Goal: Communication & Community: Answer question/provide support

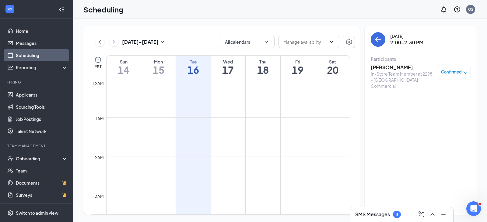
scroll to position [451, 0]
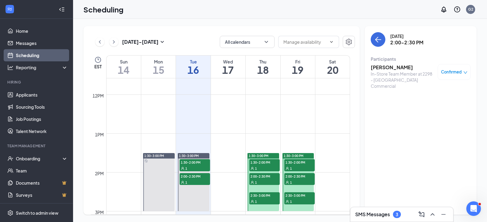
click at [385, 215] on h3 "SMS Messages" at bounding box center [372, 214] width 35 height 7
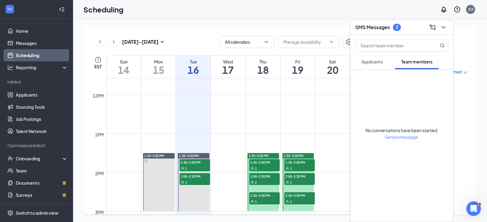
click at [370, 61] on span "Applicants" at bounding box center [372, 61] width 22 height 5
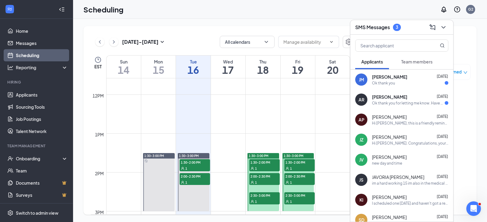
click at [391, 81] on div "Ok thank you" at bounding box center [383, 83] width 23 height 5
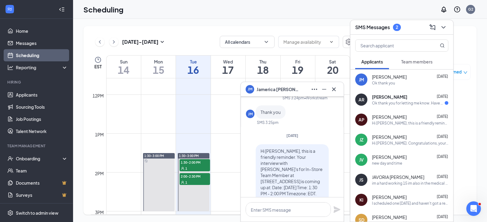
scroll to position [0, 0]
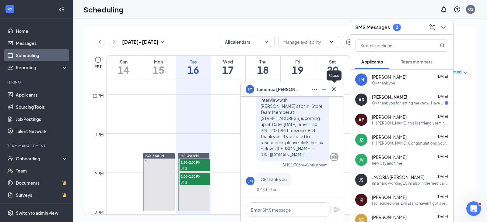
click at [335, 92] on icon "Cross" at bounding box center [333, 89] width 7 height 7
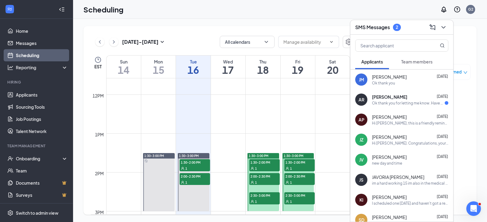
click at [388, 102] on div "Ok thank you for letting me know. Have a nice day" at bounding box center [408, 103] width 73 height 5
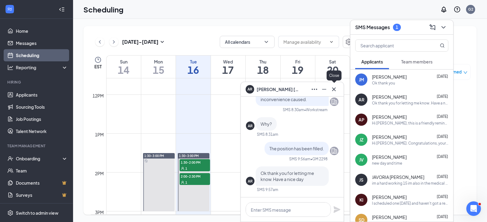
click at [333, 89] on icon "Cross" at bounding box center [333, 89] width 7 height 7
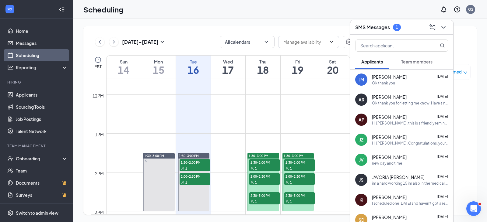
click at [398, 27] on div "1" at bounding box center [397, 27] width 2 height 5
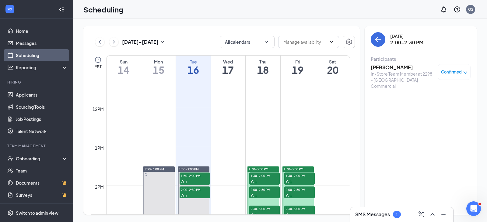
scroll to position [451, 0]
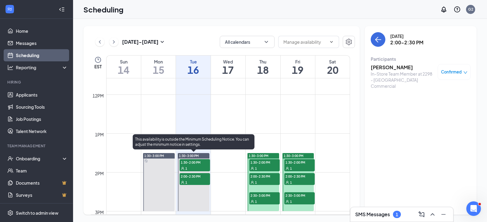
click at [199, 162] on span "1:30-2:00 PM" at bounding box center [195, 162] width 30 height 6
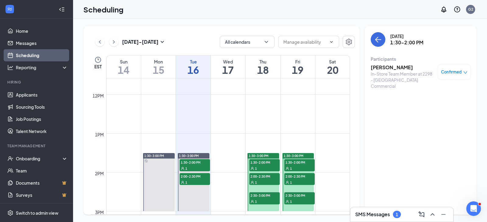
click at [396, 68] on h3 "[PERSON_NAME]" at bounding box center [403, 67] width 64 height 7
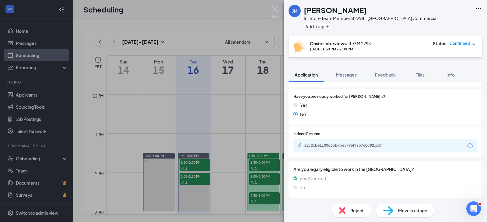
scroll to position [278, 0]
click at [341, 146] on div "22c2cbe1100d5bb7be579ef9ab7cbc92.pdf" at bounding box center [346, 145] width 85 height 5
